Goal: Task Accomplishment & Management: Manage account settings

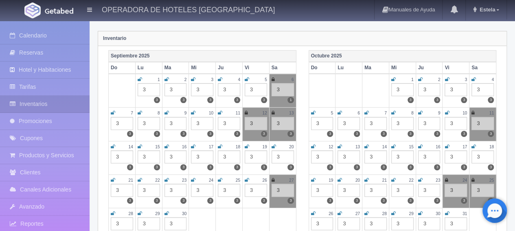
scroll to position [41, 0]
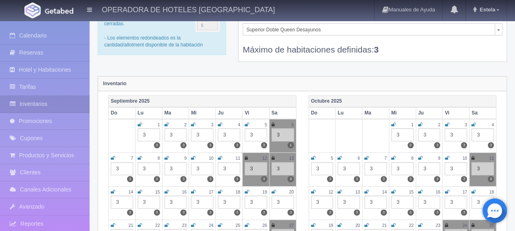
click at [474, 190] on icon at bounding box center [473, 191] width 4 height 5
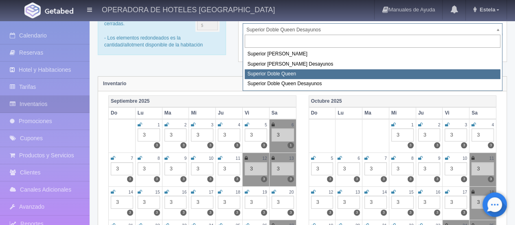
select select "2001"
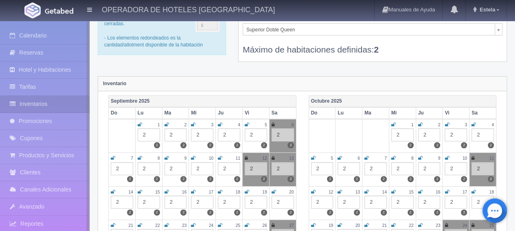
scroll to position [41, 0]
click at [473, 192] on icon at bounding box center [473, 191] width 4 height 5
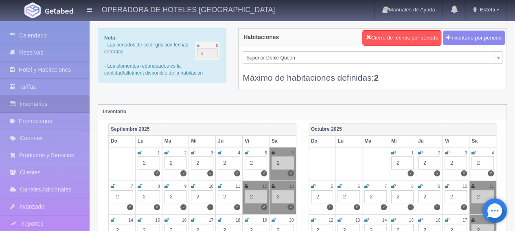
scroll to position [0, 0]
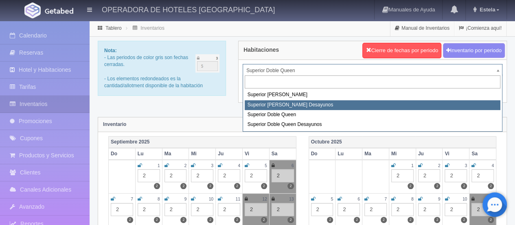
select select "2000"
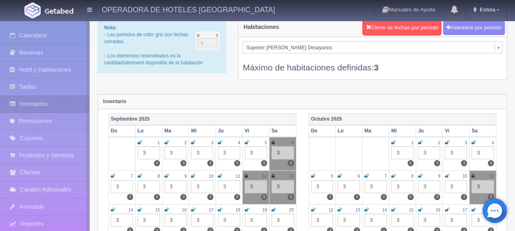
scroll to position [41, 0]
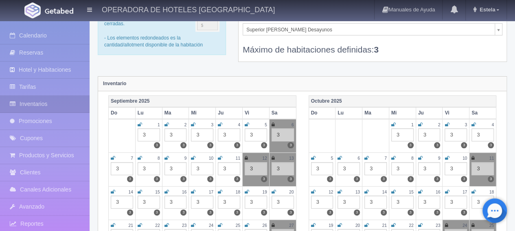
click at [470, 189] on td "18 3 3" at bounding box center [482, 202] width 27 height 33
click at [473, 191] on icon at bounding box center [473, 191] width 4 height 5
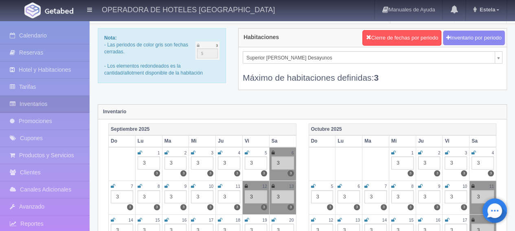
scroll to position [0, 0]
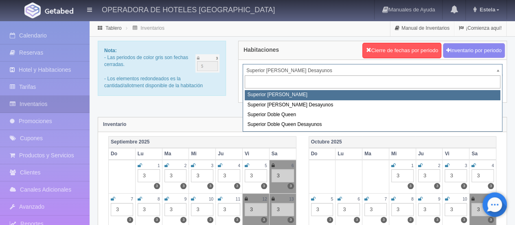
select select "1999"
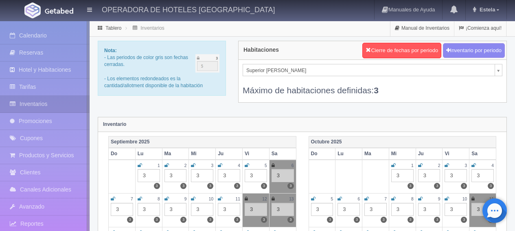
scroll to position [41, 0]
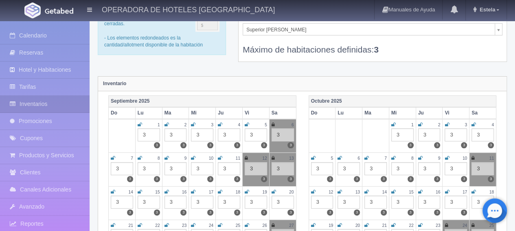
click at [472, 189] on icon at bounding box center [473, 191] width 4 height 5
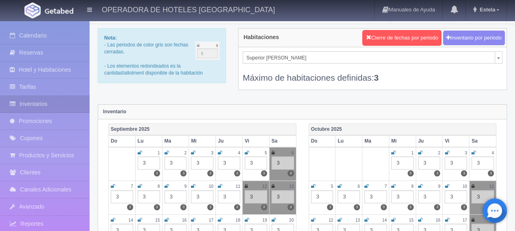
scroll to position [0, 0]
